Goal: Task Accomplishment & Management: Complete application form

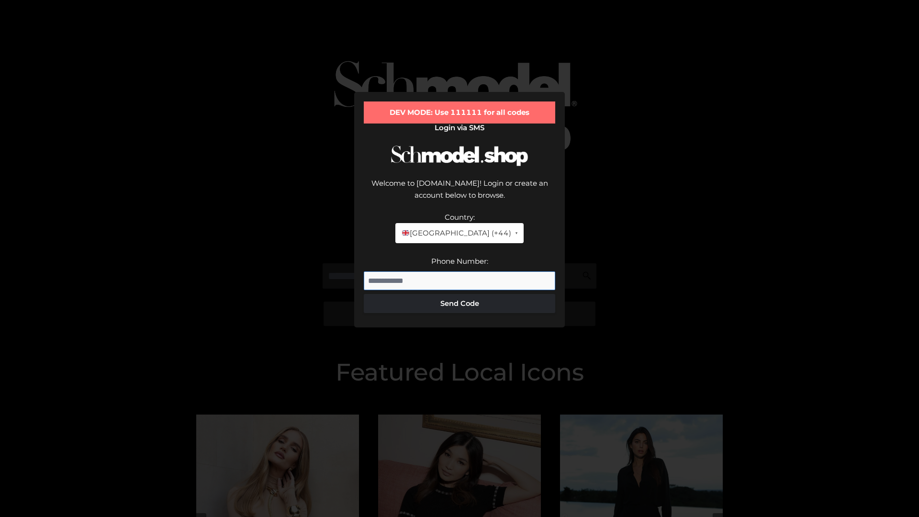
click at [459, 271] on input "Phone Number:" at bounding box center [459, 280] width 191 height 19
type input "**********"
click at [459, 294] on button "Send Code" at bounding box center [459, 303] width 191 height 19
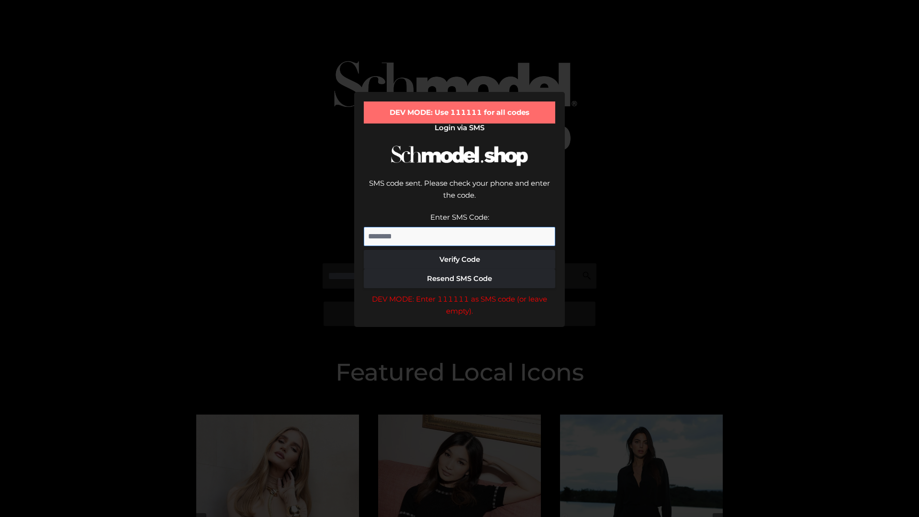
click at [459, 227] on input "Enter SMS Code:" at bounding box center [459, 236] width 191 height 19
type input "******"
click at [459, 250] on button "Verify Code" at bounding box center [459, 259] width 191 height 19
click at [459, 293] on div "DEV MODE: Enter 111111 as SMS code (or leave empty)." at bounding box center [459, 305] width 191 height 24
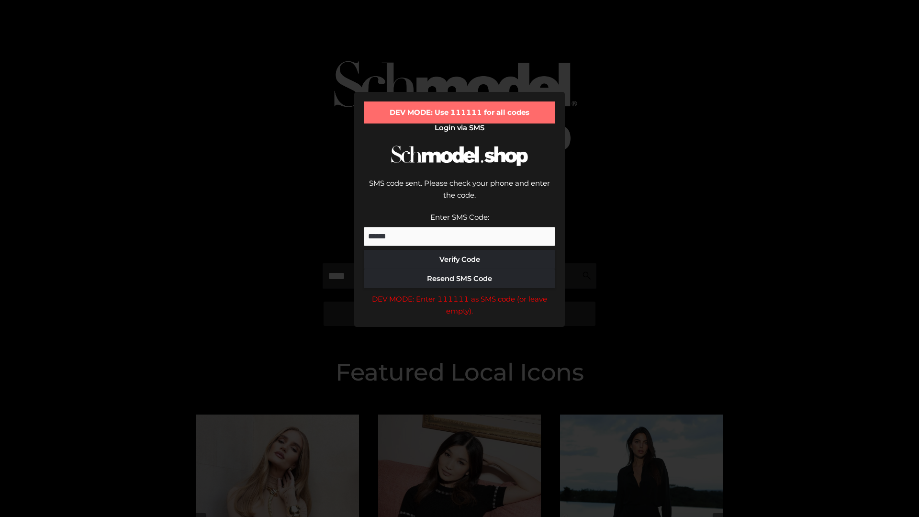
click at [459, 293] on div "DEV MODE: Enter 111111 as SMS code (or leave empty)." at bounding box center [459, 305] width 191 height 24
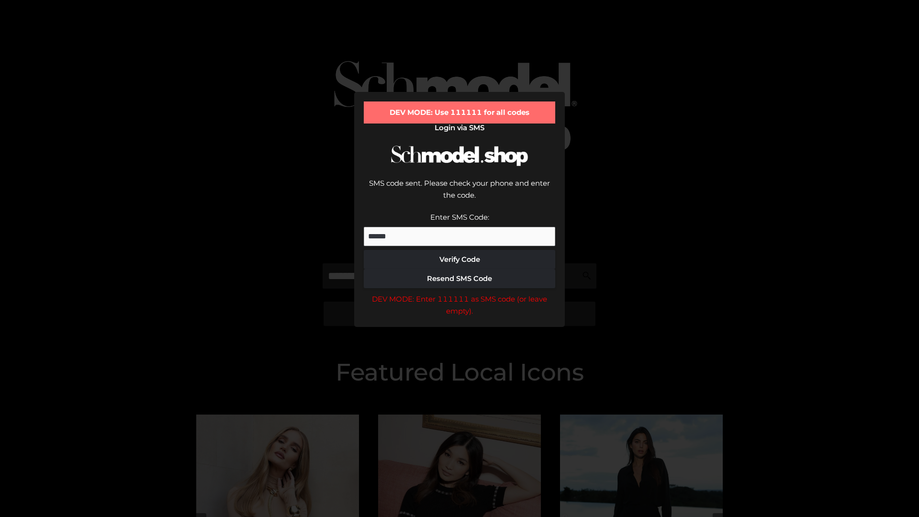
click at [459, 293] on div "DEV MODE: Enter 111111 as SMS code (or leave empty)." at bounding box center [459, 305] width 191 height 24
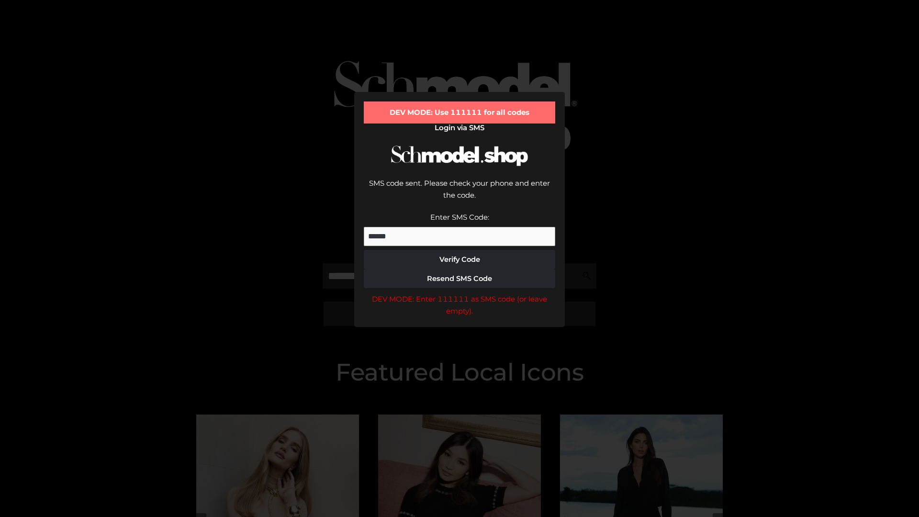
click at [459, 293] on div "DEV MODE: Enter 111111 as SMS code (or leave empty)." at bounding box center [459, 305] width 191 height 24
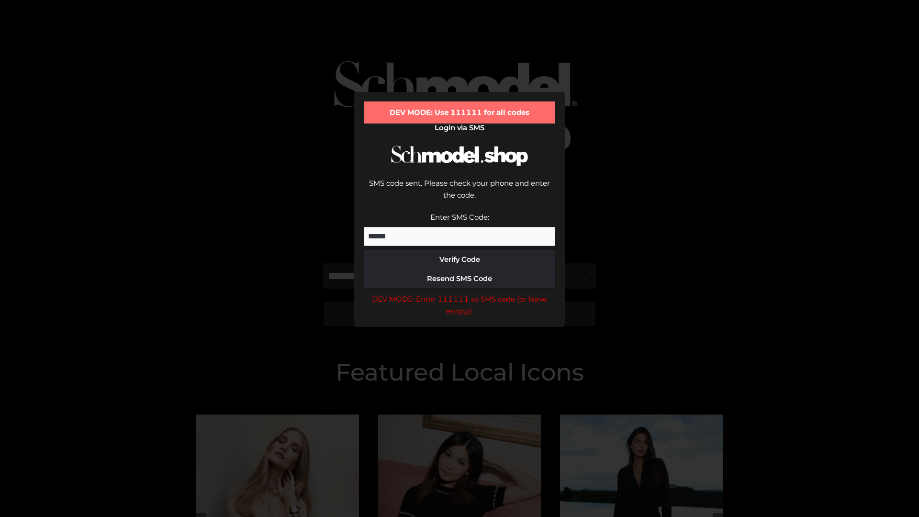
click at [459, 293] on div "DEV MODE: Enter 111111 as SMS code (or leave empty)." at bounding box center [459, 305] width 191 height 24
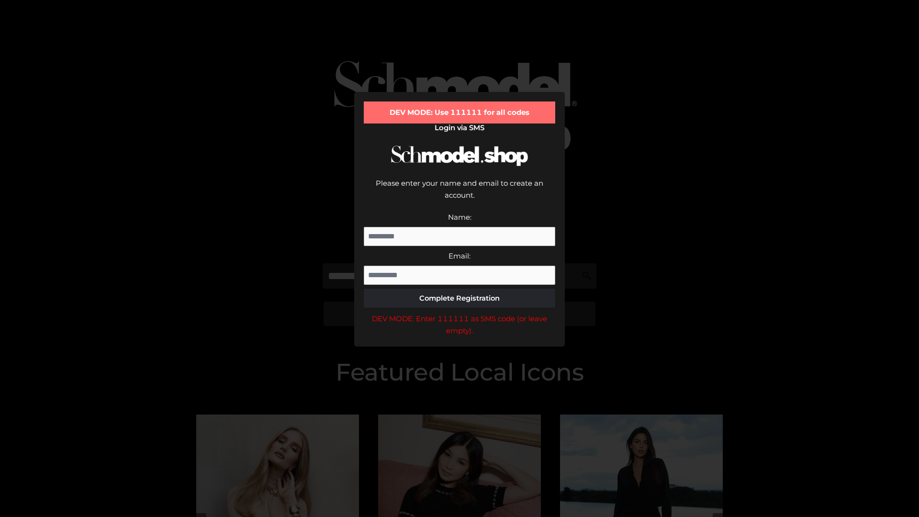
click at [459, 313] on div "DEV MODE: Enter 111111 as SMS code (or leave empty)." at bounding box center [459, 325] width 191 height 24
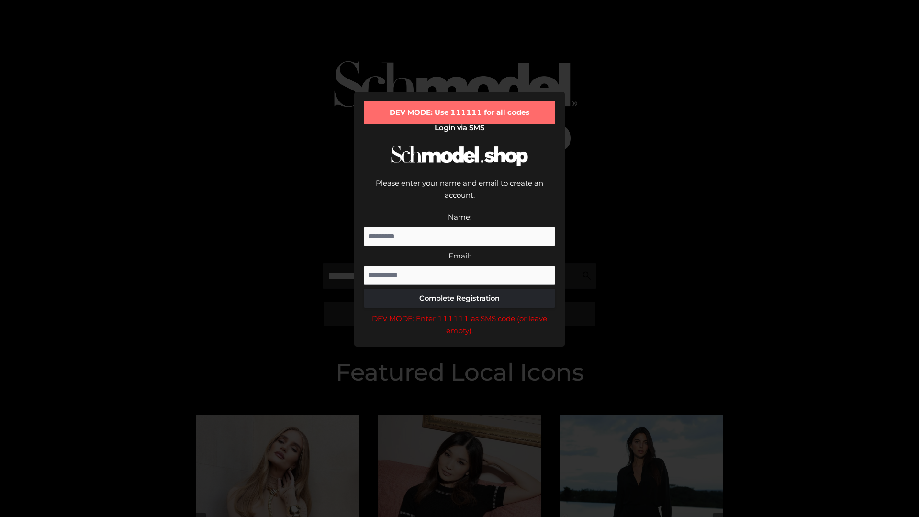
click at [459, 313] on div "DEV MODE: Enter 111111 as SMS code (or leave empty)." at bounding box center [459, 325] width 191 height 24
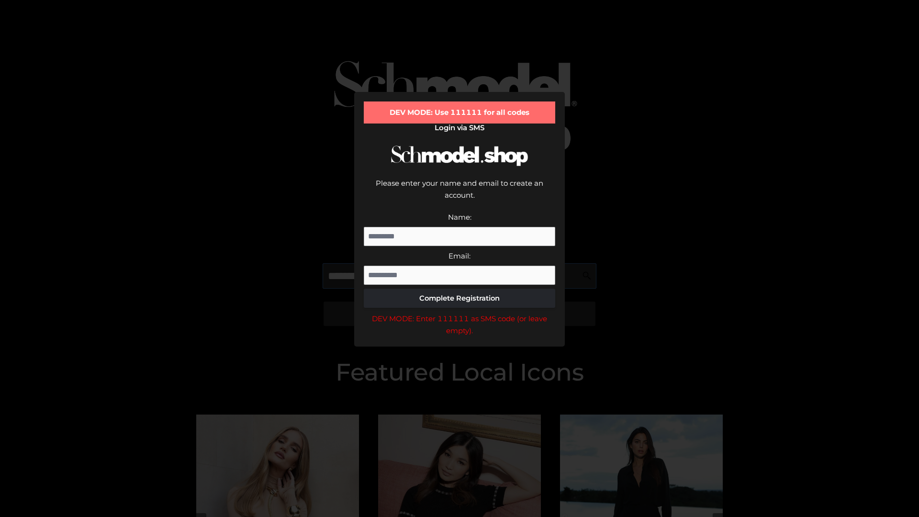
scroll to position [0, 35]
click at [459, 313] on div "DEV MODE: Enter 111111 as SMS code (or leave empty)." at bounding box center [459, 325] width 191 height 24
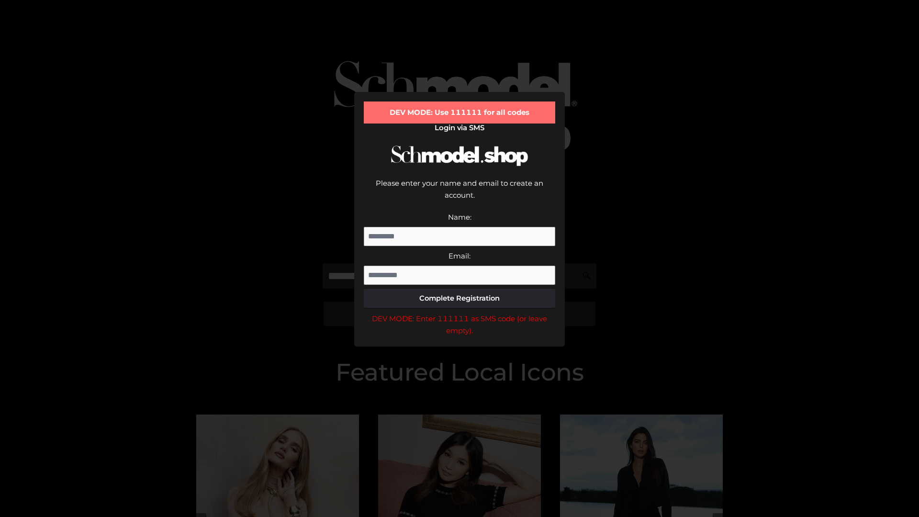
click at [459, 313] on div "DEV MODE: Enter 111111 as SMS code (or leave empty)." at bounding box center [459, 325] width 191 height 24
type input "**********"
